Goal: Task Accomplishment & Management: Use online tool/utility

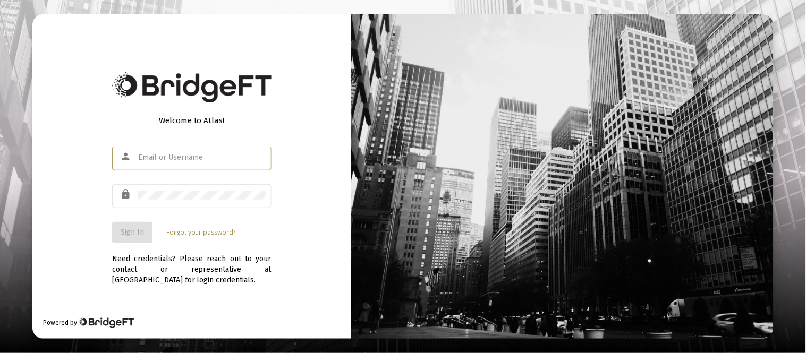
click at [146, 158] on input "text" at bounding box center [201, 157] width 127 height 8
type input "[EMAIL_ADDRESS][DOMAIN_NAME]"
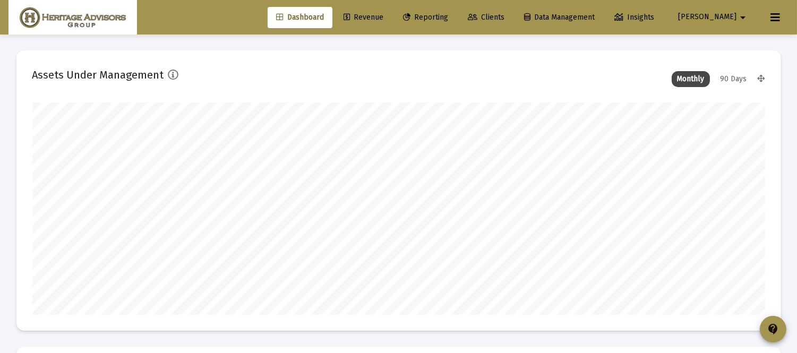
scroll to position [212, 394]
type input "[DATE]"
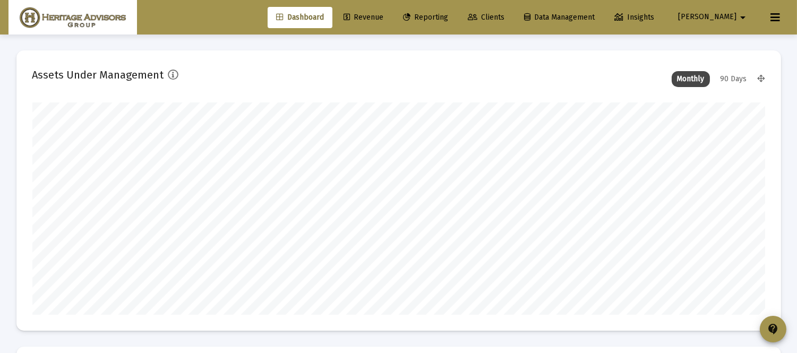
click at [383, 16] on span "Revenue" at bounding box center [364, 17] width 40 height 9
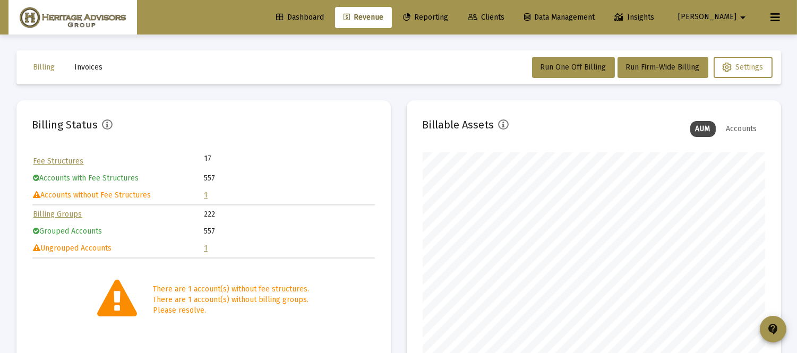
scroll to position [212, 342]
click at [204, 197] on link "1" at bounding box center [206, 195] width 4 height 9
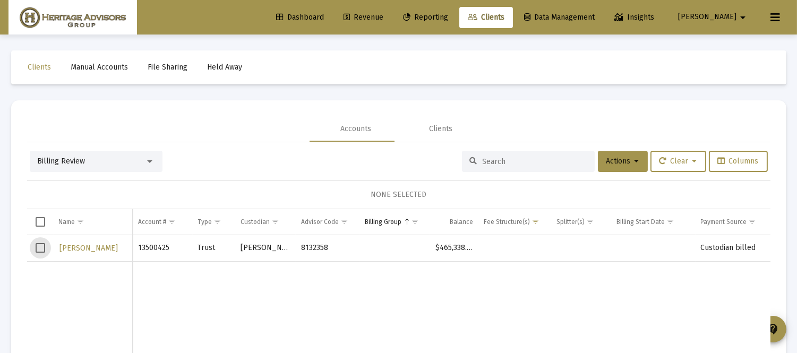
click at [42, 249] on span "Select row" at bounding box center [41, 248] width 10 height 10
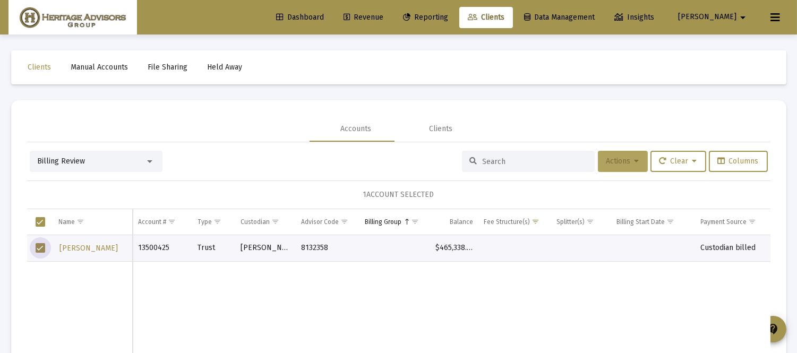
click at [619, 161] on span "Actions" at bounding box center [622, 161] width 33 height 9
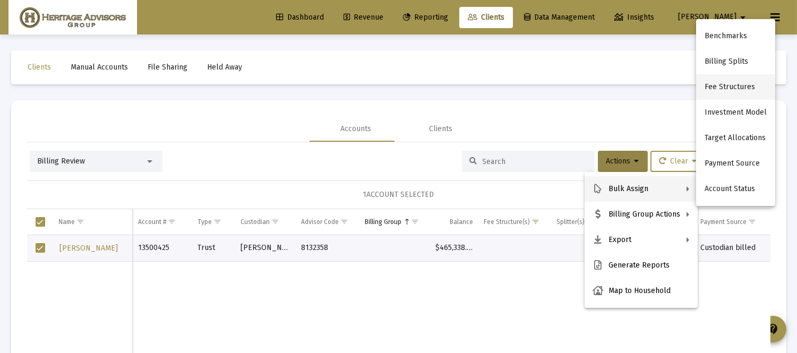
click at [731, 88] on button "Fee Structures" at bounding box center [735, 86] width 79 height 25
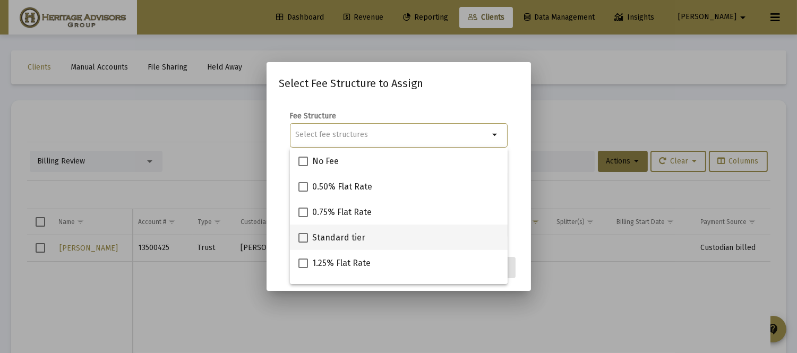
click at [305, 237] on span at bounding box center [303, 238] width 10 height 10
click at [303, 243] on input "Standard tier" at bounding box center [303, 243] width 1 height 1
checkbox input "true"
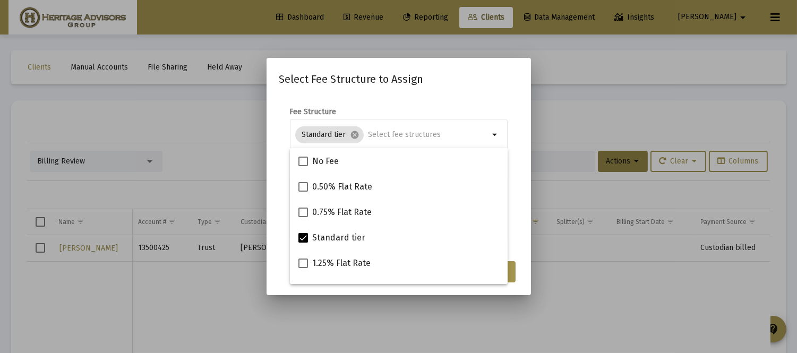
click at [524, 236] on mat-dialog-content "Fee Structure Standard tier cancel arrow_drop_down Notes You are assigning 1 ac…" at bounding box center [399, 175] width 264 height 159
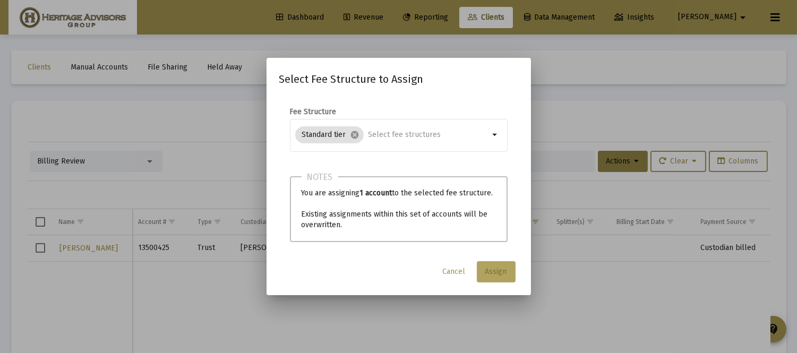
click at [487, 271] on span "Assign" at bounding box center [496, 271] width 22 height 9
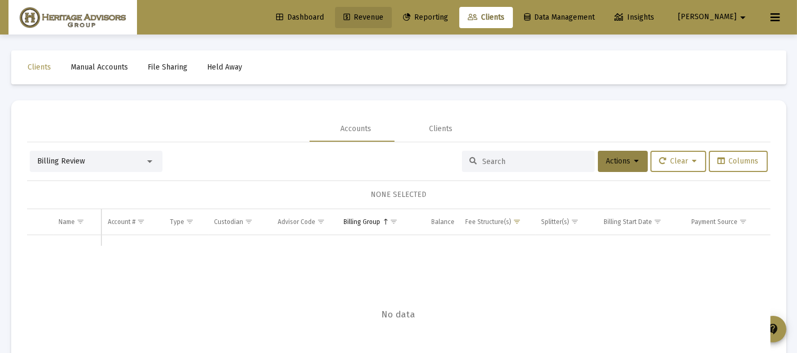
click at [383, 14] on span "Revenue" at bounding box center [364, 17] width 40 height 9
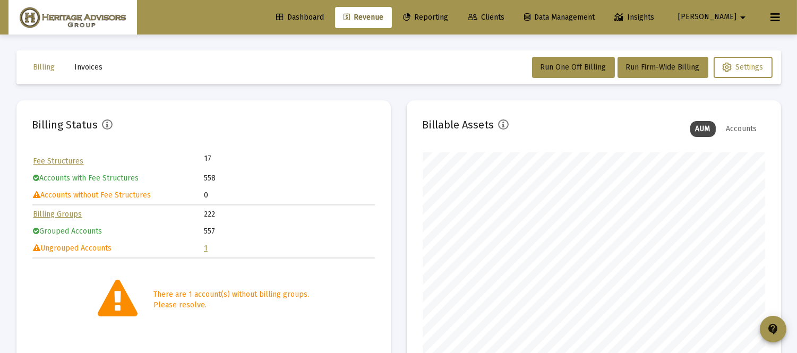
scroll to position [212, 342]
click at [204, 245] on link "1" at bounding box center [206, 248] width 4 height 9
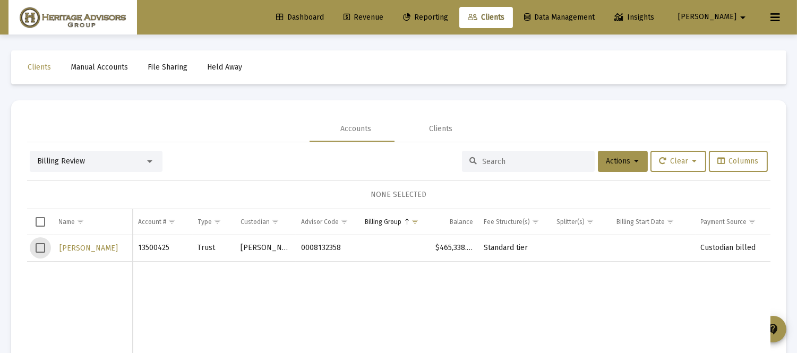
click at [39, 250] on span "Select row" at bounding box center [41, 248] width 10 height 10
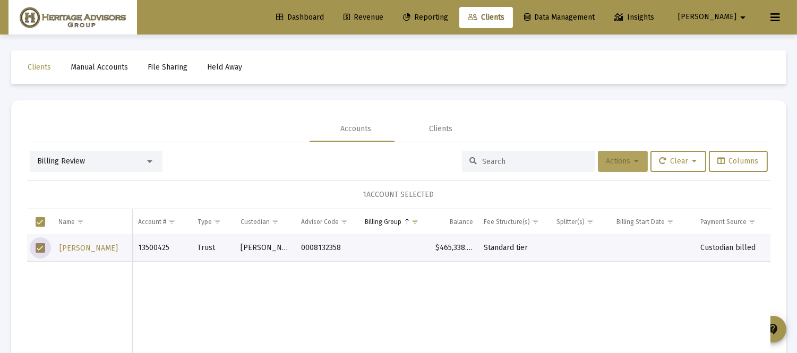
click at [617, 158] on span "Actions" at bounding box center [622, 161] width 33 height 9
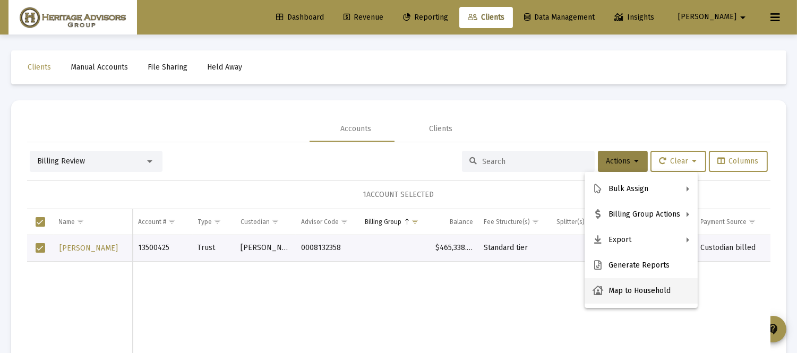
click at [619, 299] on button "Map to Household" at bounding box center [641, 290] width 113 height 25
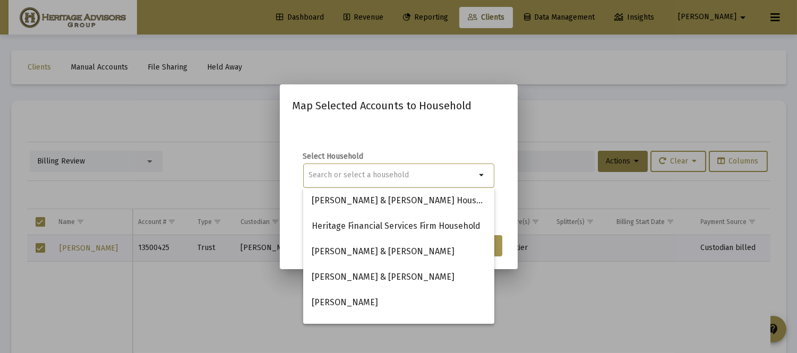
click at [401, 182] on div at bounding box center [392, 175] width 167 height 26
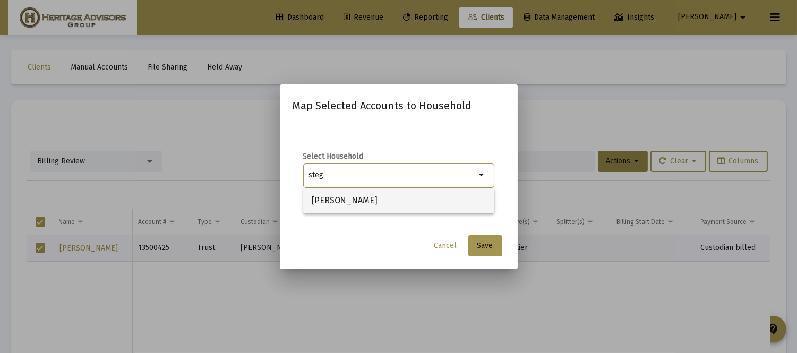
click at [390, 192] on span "[PERSON_NAME]" at bounding box center [399, 200] width 174 height 25
type input "[PERSON_NAME]"
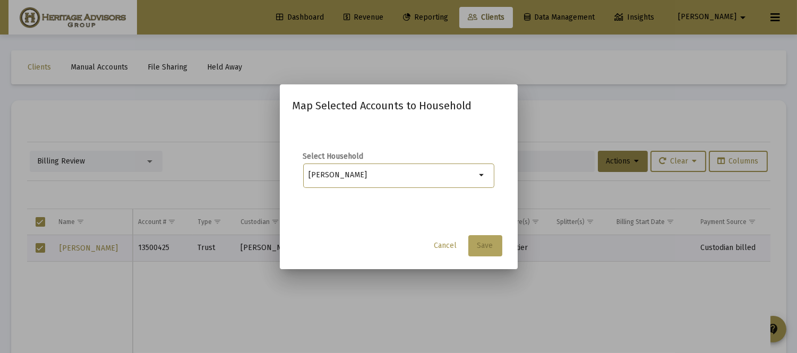
click at [483, 247] on span "Save" at bounding box center [485, 245] width 16 height 9
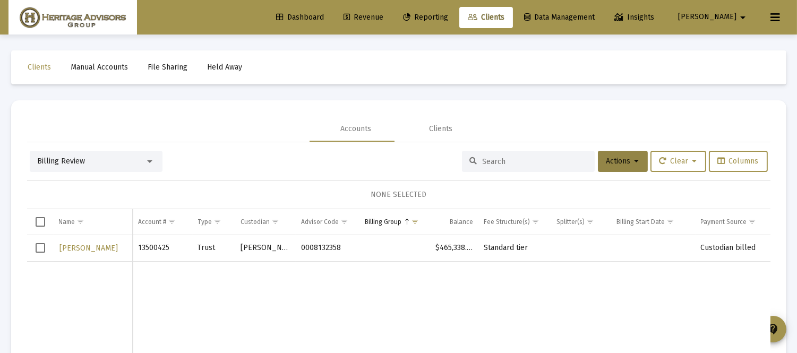
click at [46, 246] on td "Data grid" at bounding box center [40, 248] width 27 height 27
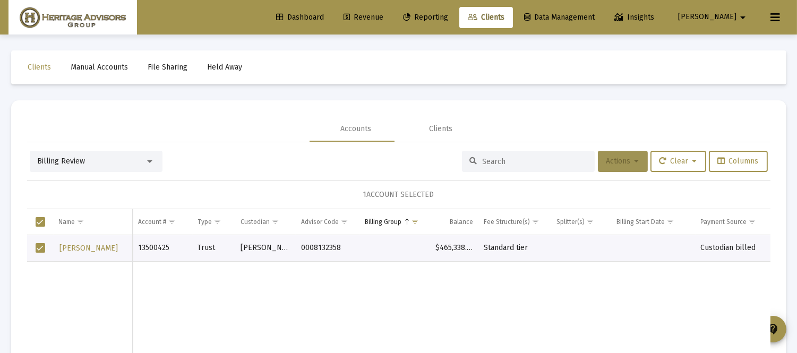
click at [622, 159] on span "Actions" at bounding box center [622, 161] width 33 height 9
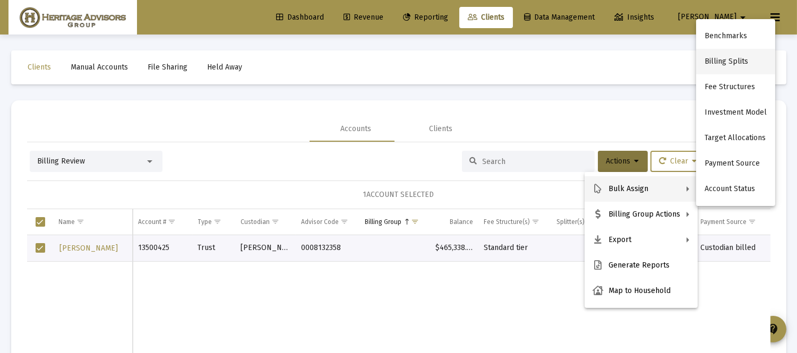
click at [729, 68] on button "Billing Splits" at bounding box center [735, 61] width 79 height 25
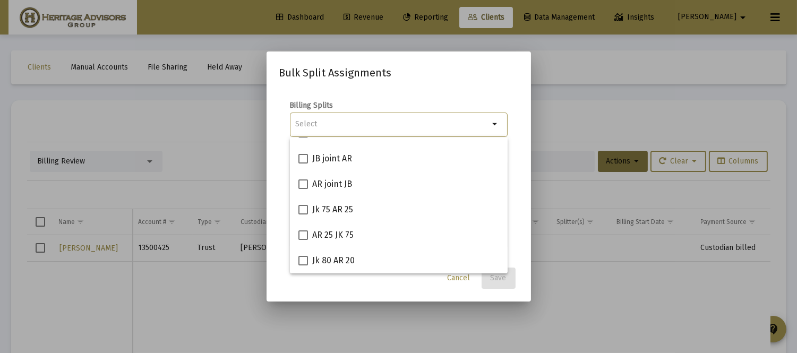
scroll to position [118, 0]
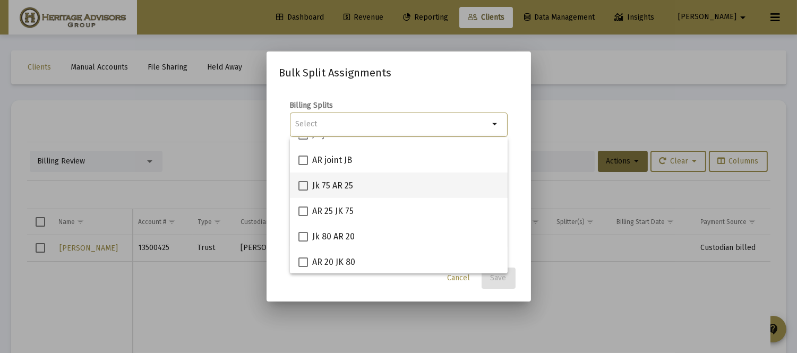
click at [298, 184] on span at bounding box center [303, 186] width 10 height 10
click at [303, 191] on input "Jk 75 AR 25" at bounding box center [303, 191] width 1 height 1
checkbox input "true"
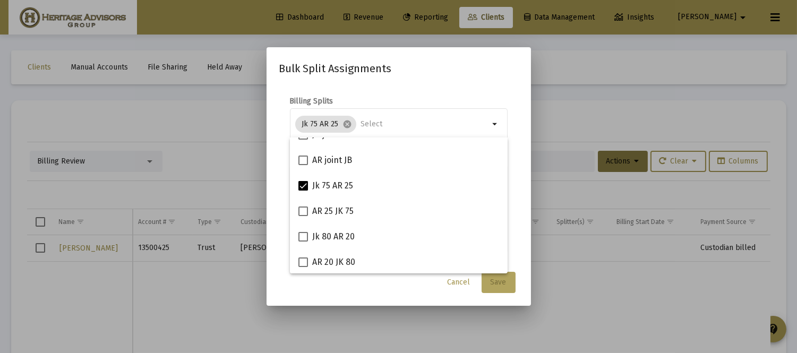
click at [487, 278] on button "Save" at bounding box center [499, 282] width 34 height 21
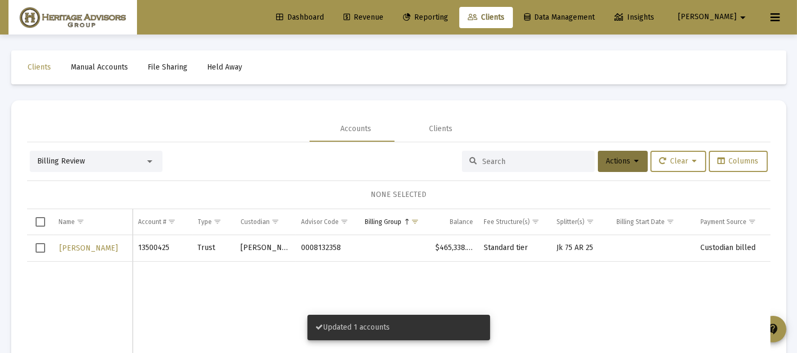
click at [41, 253] on td "Data grid" at bounding box center [40, 248] width 27 height 27
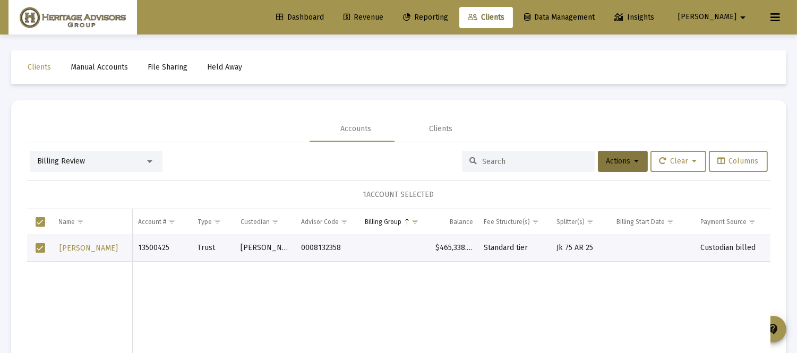
click at [612, 150] on div "Billing Review Actions Clear Columns 1 ACCOUNT SELECTED Name Name Account # Typ…" at bounding box center [398, 281] width 743 height 279
click at [612, 158] on span "Actions" at bounding box center [622, 161] width 33 height 9
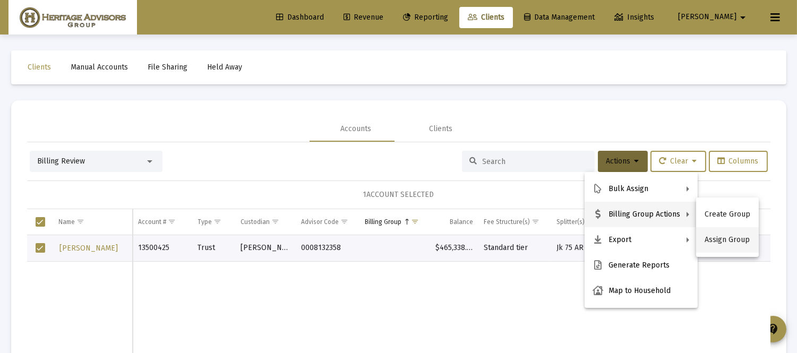
click at [729, 241] on button "Assign Group" at bounding box center [727, 239] width 63 height 25
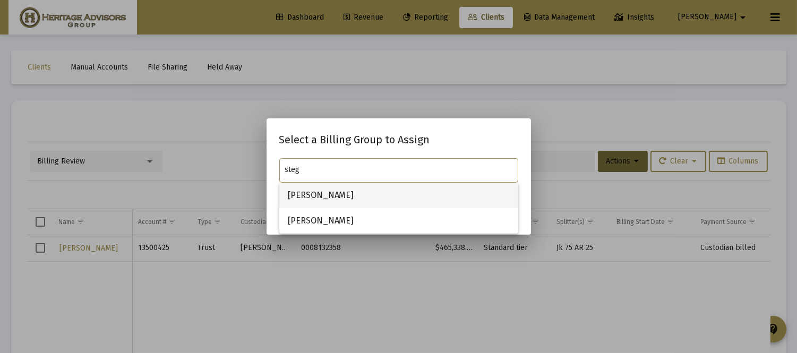
click at [372, 203] on span "[PERSON_NAME]" at bounding box center [399, 195] width 222 height 25
type input "[PERSON_NAME]"
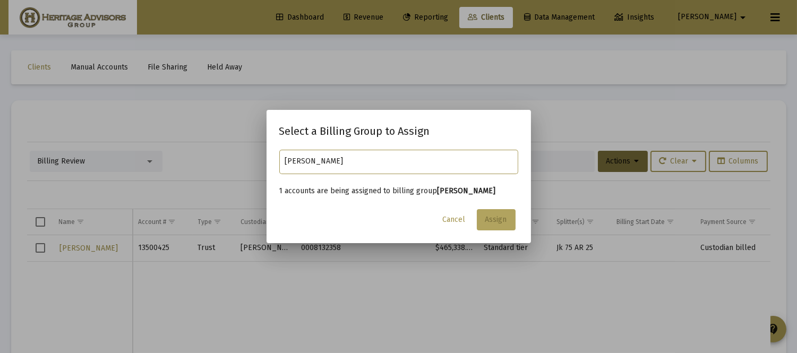
click at [493, 221] on span "Assign" at bounding box center [496, 219] width 22 height 9
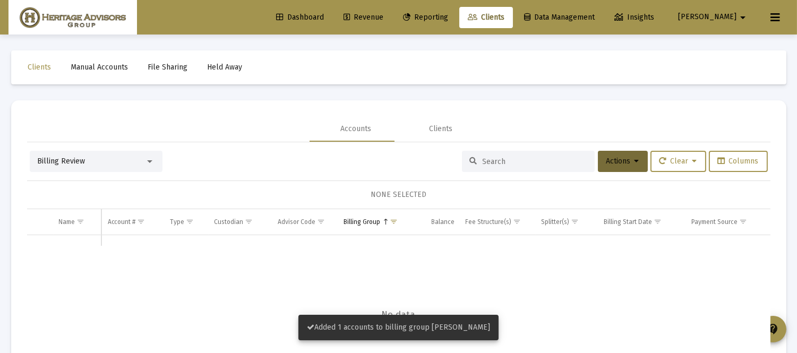
click at [389, 11] on link "Revenue" at bounding box center [363, 17] width 57 height 21
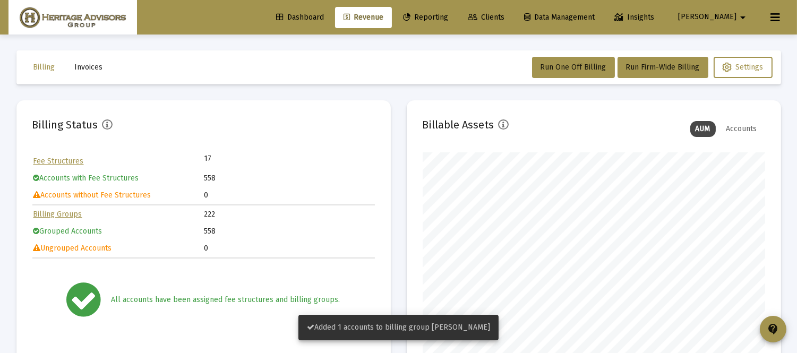
scroll to position [212, 342]
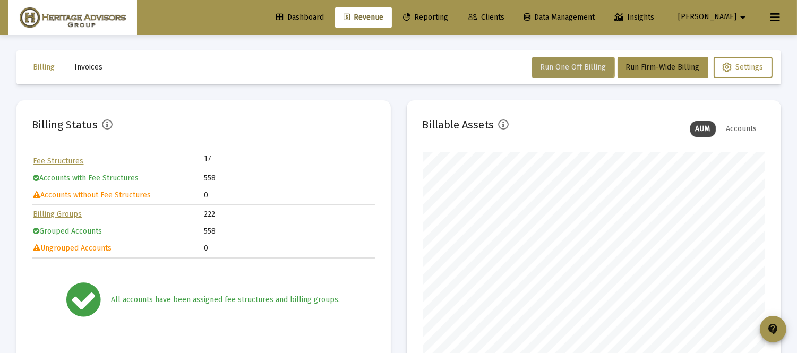
click at [574, 66] on span "Run One Off Billing" at bounding box center [574, 67] width 66 height 9
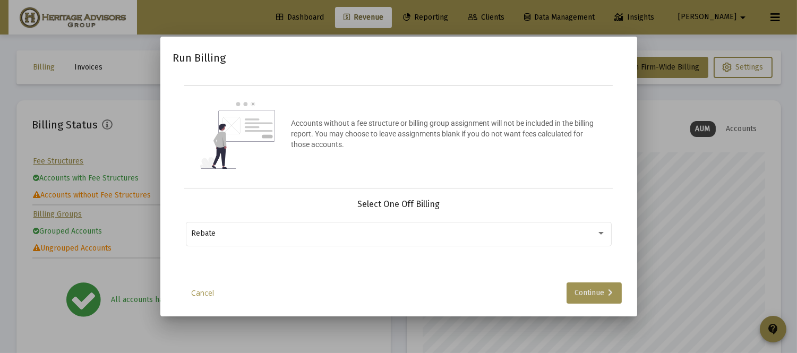
click at [599, 293] on div "Continue" at bounding box center [594, 293] width 38 height 21
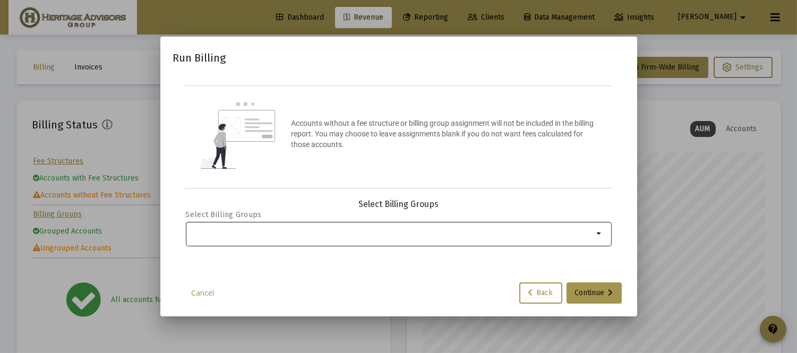
click at [221, 237] on div "Selection" at bounding box center [392, 233] width 406 height 13
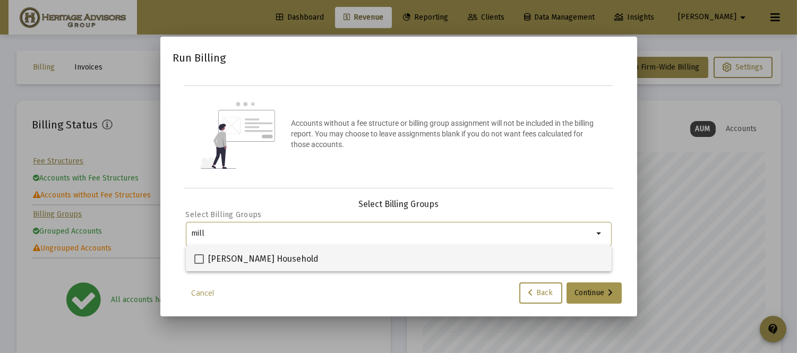
type input "mill"
click at [195, 259] on span at bounding box center [199, 259] width 10 height 10
click at [199, 264] on input "[PERSON_NAME] Household" at bounding box center [199, 264] width 1 height 1
checkbox input "true"
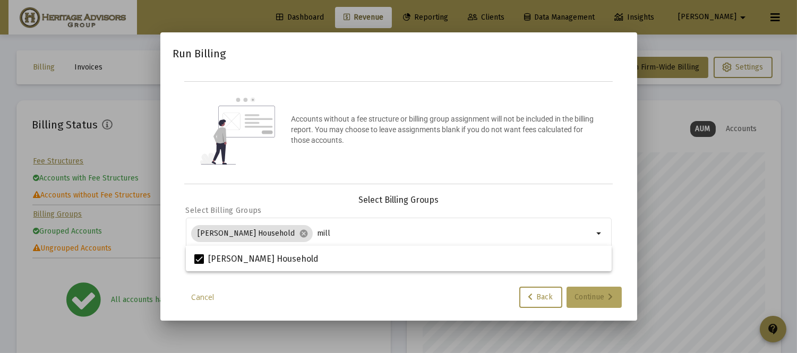
click at [596, 303] on div "Continue" at bounding box center [594, 297] width 38 height 21
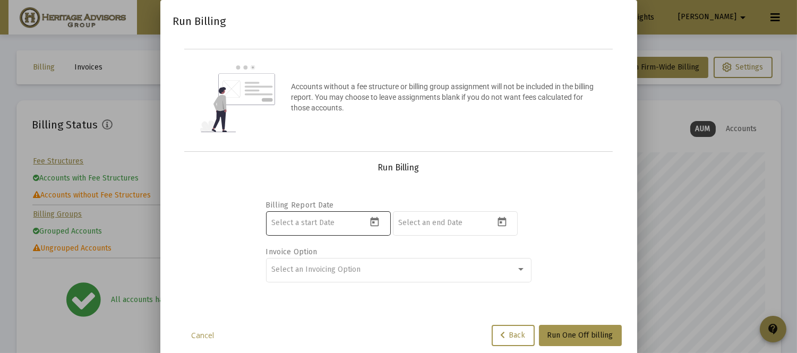
click at [384, 225] on mat-datepicker-toggle at bounding box center [376, 225] width 18 height 9
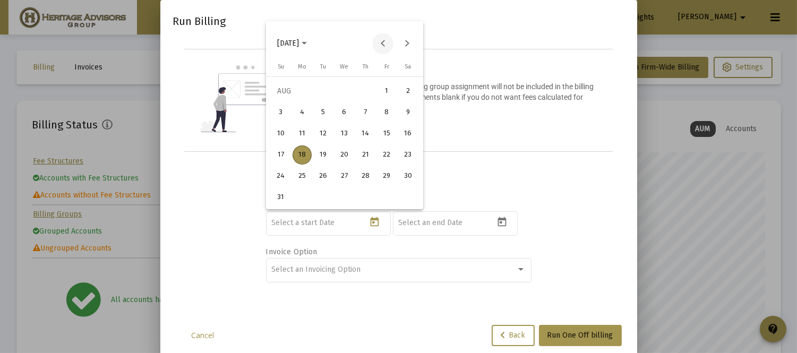
click at [381, 40] on button "Previous month" at bounding box center [382, 43] width 21 height 21
click at [407, 177] on div "26" at bounding box center [408, 176] width 19 height 19
type input "[DATE]"
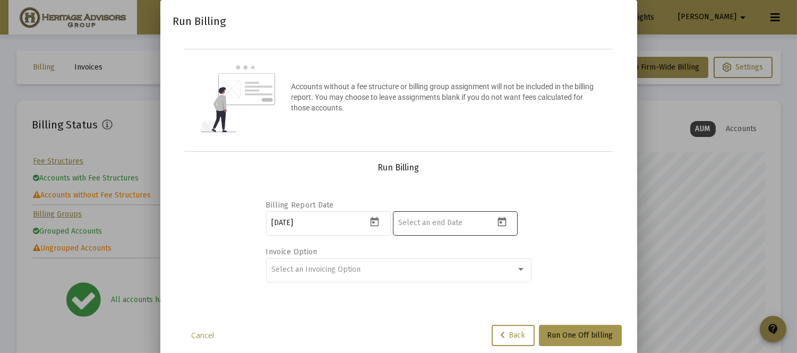
click at [421, 226] on div at bounding box center [446, 223] width 96 height 26
click at [501, 227] on icon "Open calendar" at bounding box center [502, 222] width 11 height 11
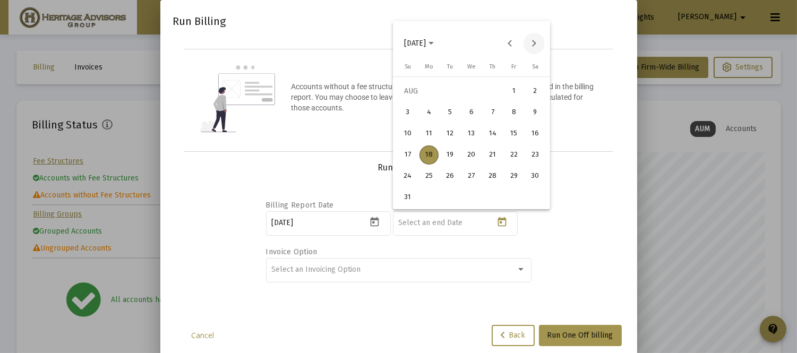
click at [532, 42] on button "Next month" at bounding box center [534, 43] width 21 height 21
click at [453, 194] on div "30" at bounding box center [450, 197] width 19 height 19
type input "[DATE]"
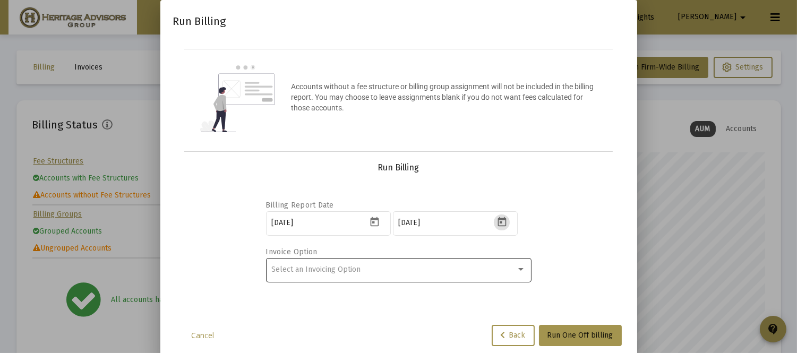
click at [319, 270] on span "Select an Invoicing Option" at bounding box center [315, 269] width 89 height 9
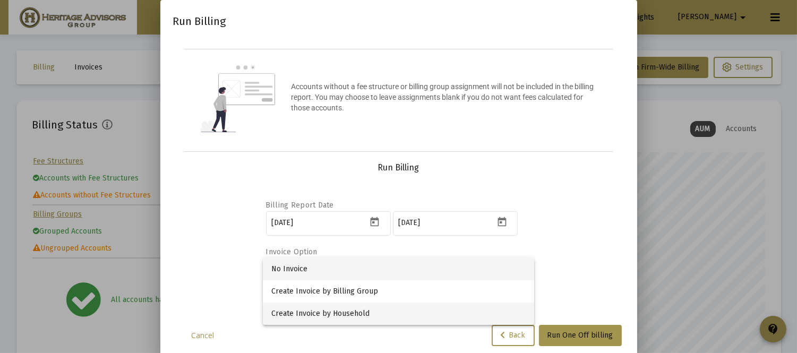
click at [327, 313] on span "Create Invoice by Household" at bounding box center [398, 314] width 254 height 22
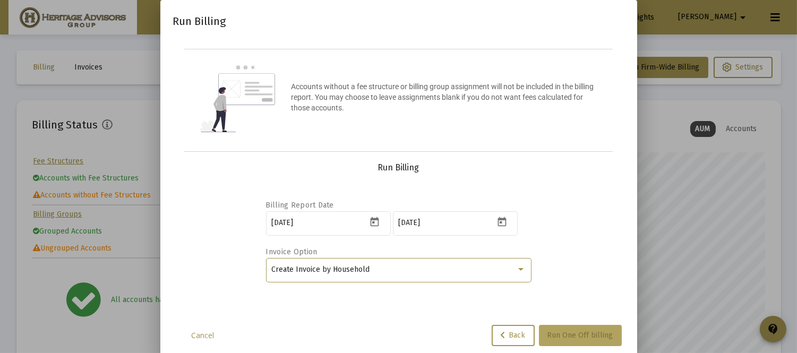
click at [584, 336] on span "Run One Off billing" at bounding box center [580, 335] width 66 height 9
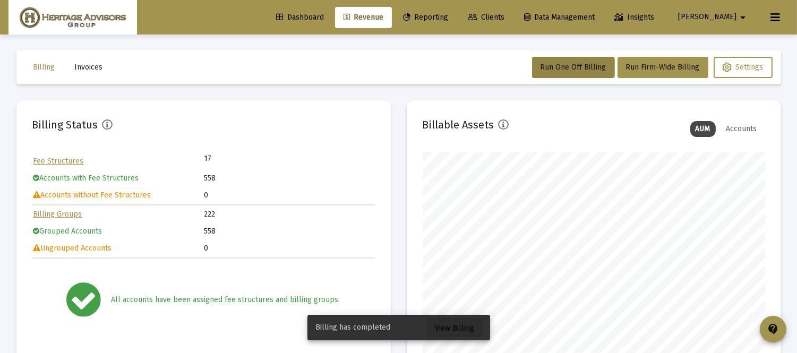
click at [448, 327] on span "View Billing" at bounding box center [454, 328] width 39 height 9
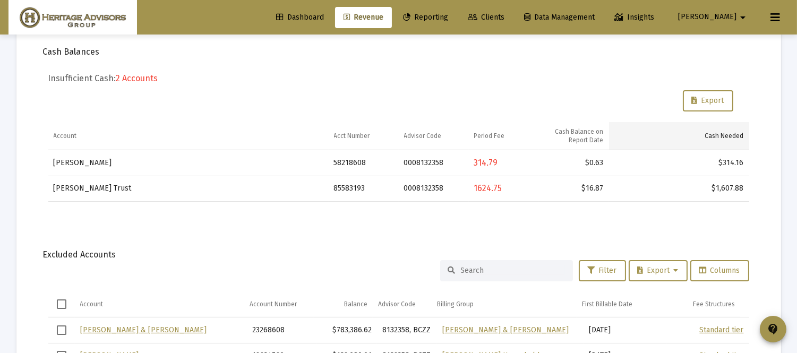
scroll to position [315, 0]
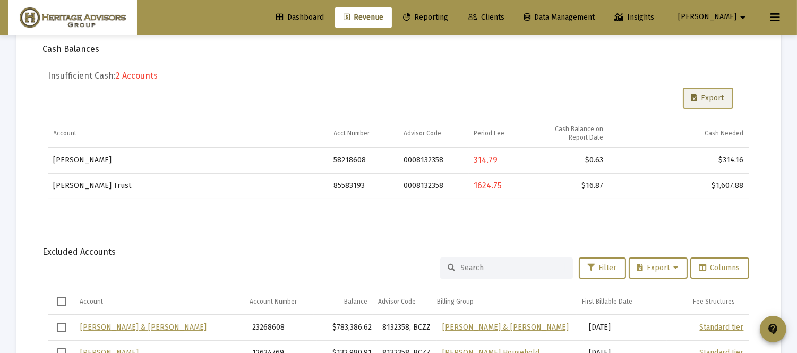
click at [697, 97] on span "Export" at bounding box center [708, 97] width 32 height 9
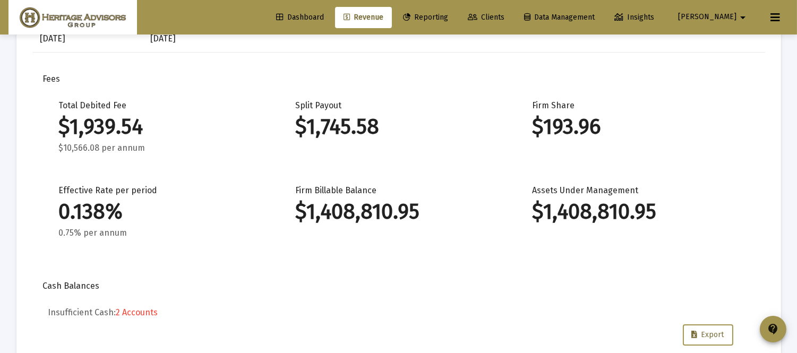
scroll to position [0, 0]
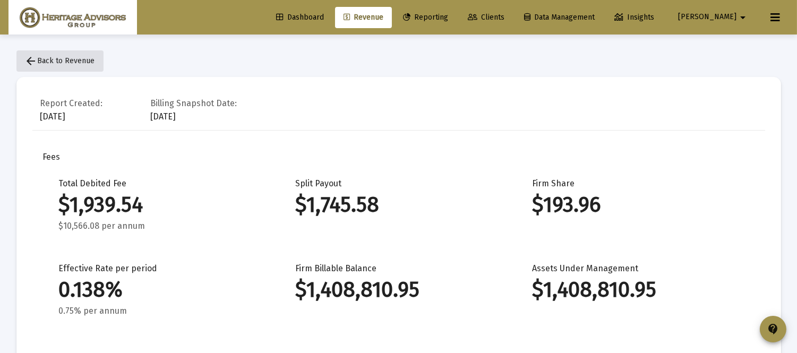
click at [57, 59] on span "arrow_back Back to Revenue" at bounding box center [60, 60] width 70 height 9
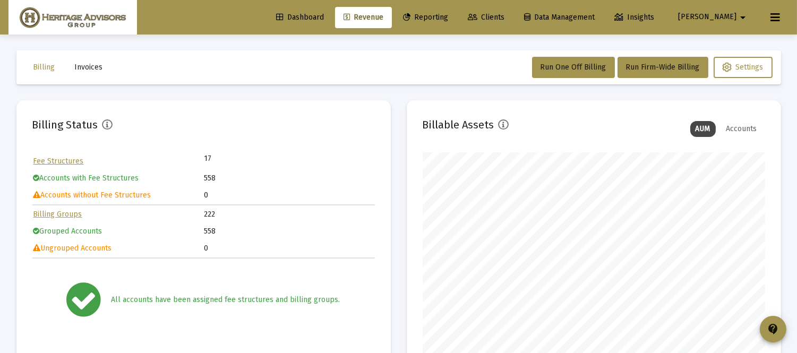
scroll to position [212, 342]
click at [586, 66] on span "Run One Off Billing" at bounding box center [574, 67] width 66 height 9
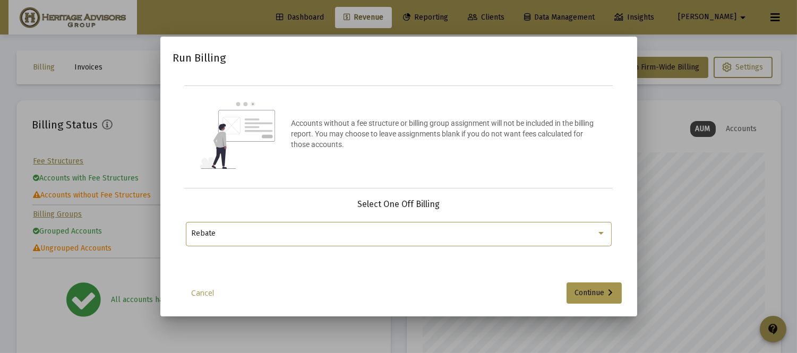
click at [564, 235] on div "Rebate" at bounding box center [393, 233] width 405 height 8
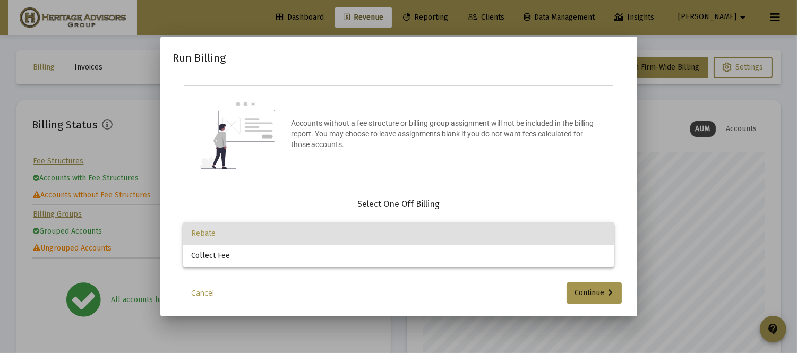
click at [564, 235] on span "Rebate" at bounding box center [398, 233] width 415 height 22
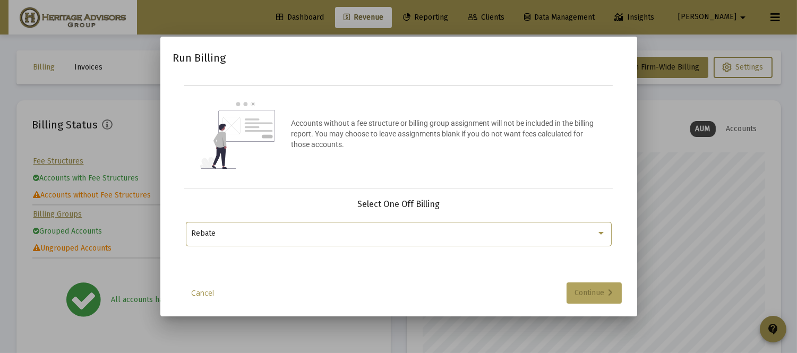
click at [584, 286] on div "Continue" at bounding box center [594, 293] width 38 height 21
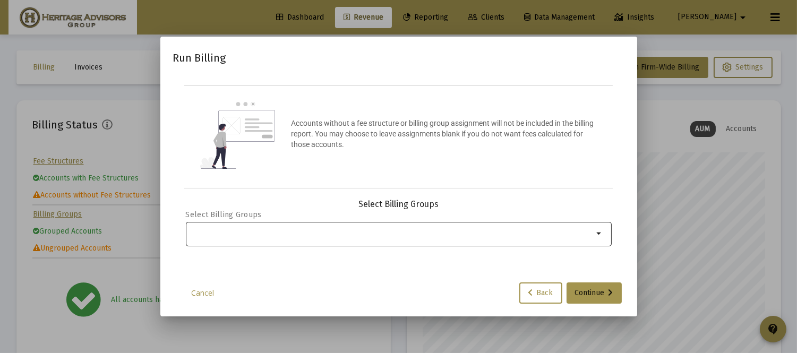
click at [388, 239] on div "Selection" at bounding box center [392, 233] width 406 height 13
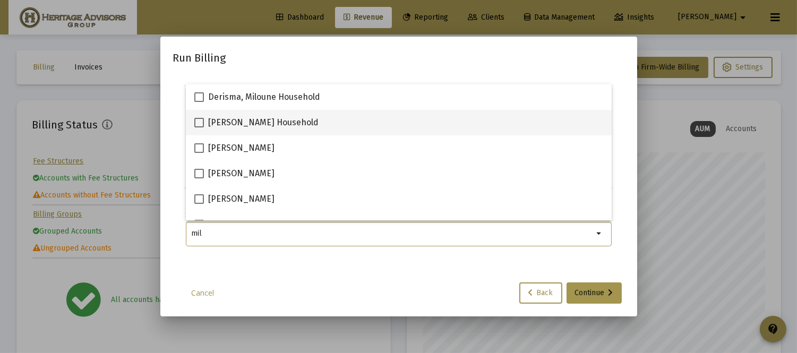
type input "mil"
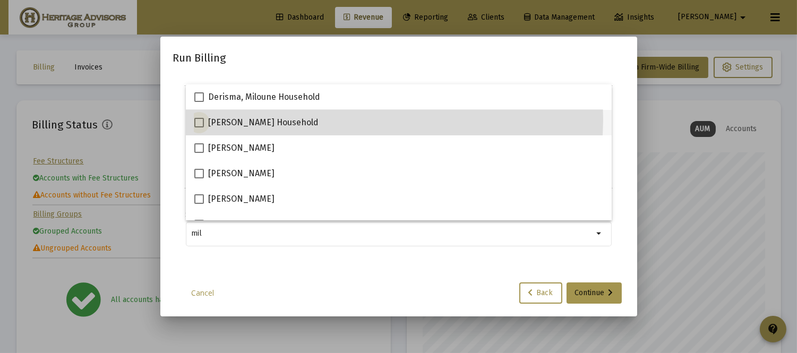
click at [203, 118] on span at bounding box center [199, 123] width 10 height 10
click at [199, 127] on input "[PERSON_NAME] Household" at bounding box center [199, 127] width 1 height 1
checkbox input "true"
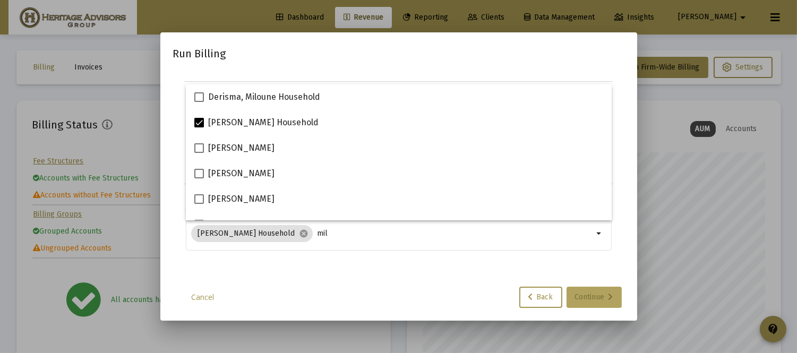
click at [589, 295] on div "Continue" at bounding box center [594, 297] width 38 height 21
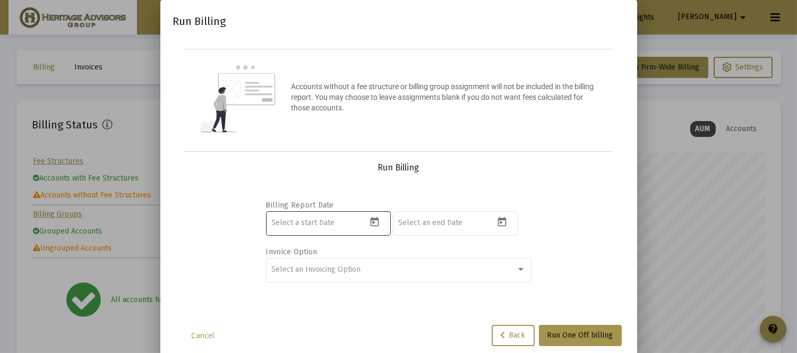
click at [373, 223] on icon "Open calendar" at bounding box center [375, 222] width 8 height 10
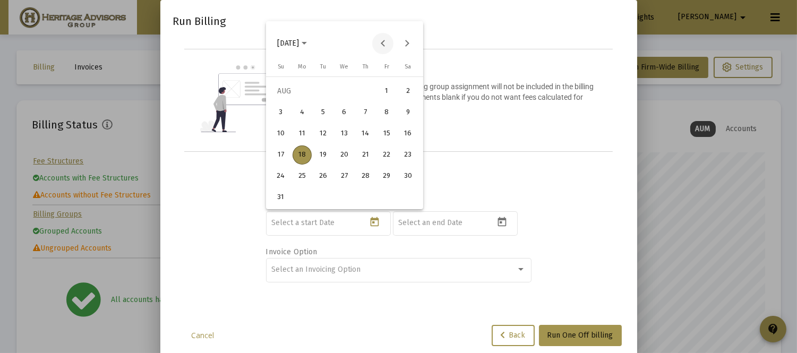
click at [381, 45] on button "Previous month" at bounding box center [382, 43] width 21 height 21
click at [412, 178] on div "26" at bounding box center [408, 176] width 19 height 19
type input "[DATE]"
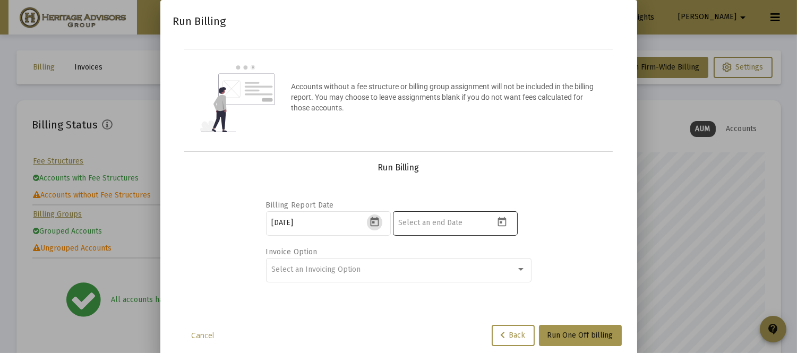
click at [466, 217] on div at bounding box center [446, 223] width 96 height 26
click at [504, 227] on button "Open calendar" at bounding box center [501, 222] width 15 height 15
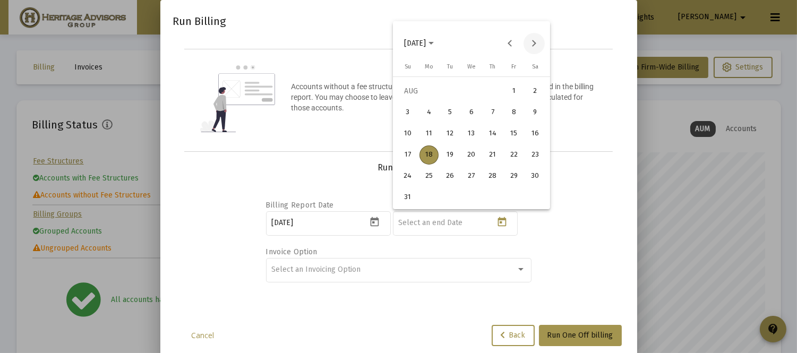
click at [539, 46] on button "Next month" at bounding box center [534, 43] width 21 height 21
click at [452, 197] on div "30" at bounding box center [450, 197] width 19 height 19
type input "[DATE]"
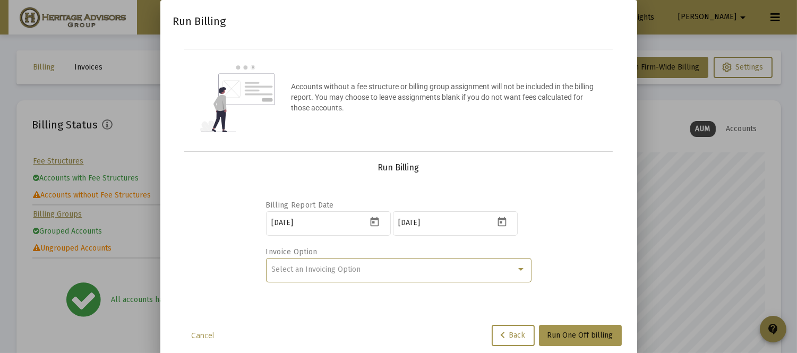
click at [360, 272] on div "Select an Invoicing Option" at bounding box center [393, 270] width 245 height 8
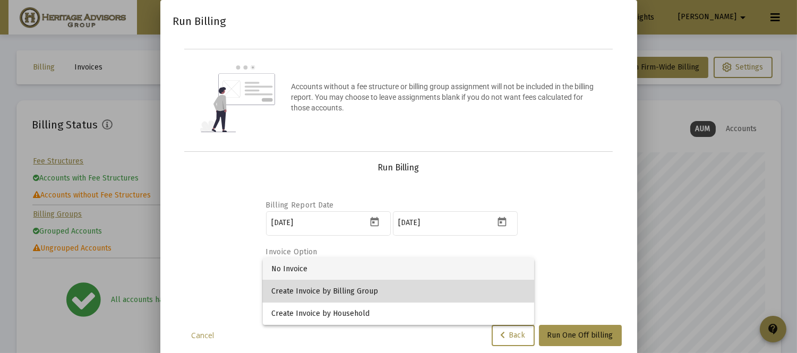
click at [360, 289] on span "Create Invoice by Billing Group" at bounding box center [398, 291] width 254 height 22
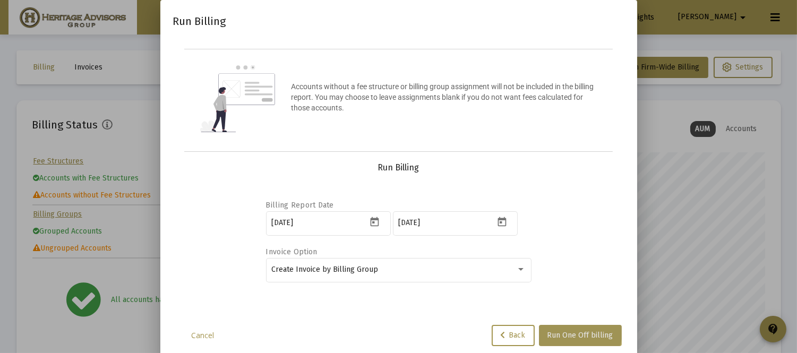
click at [564, 327] on button "Run One Off billing" at bounding box center [580, 335] width 83 height 21
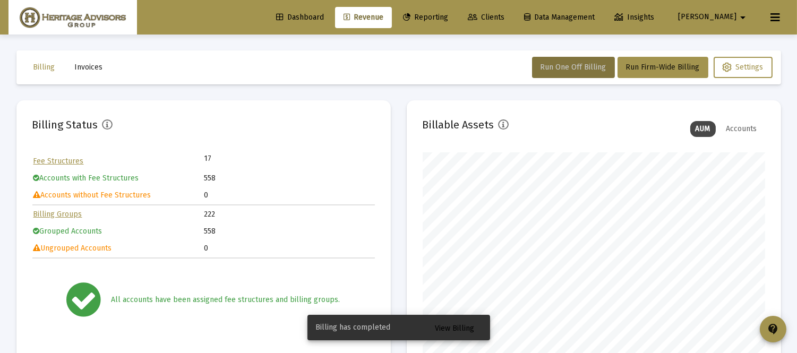
click at [464, 328] on span "View Billing" at bounding box center [454, 328] width 39 height 9
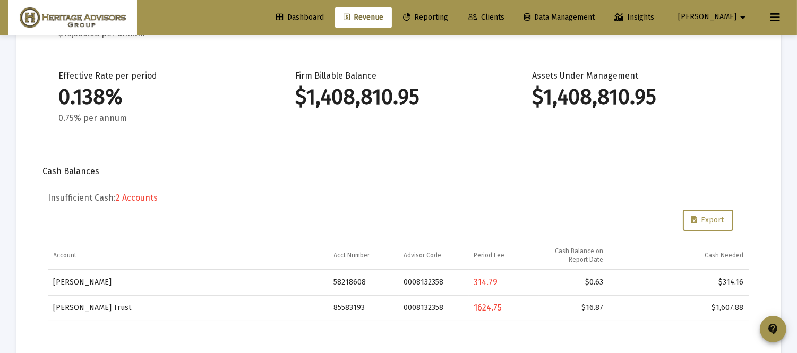
scroll to position [186, 0]
